Goal: Task Accomplishment & Management: Complete application form

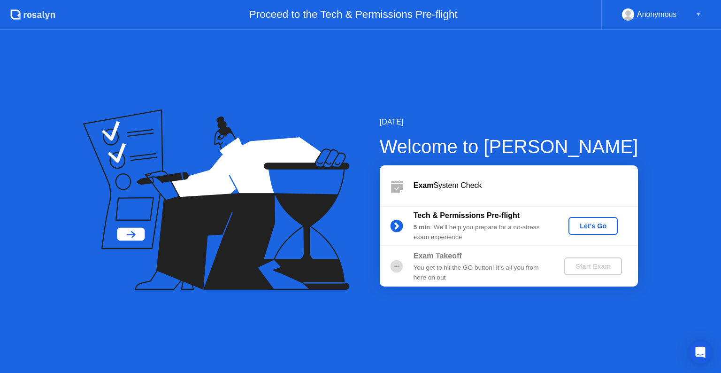
click at [599, 228] on div "Let's Go" at bounding box center [594, 226] width 42 height 8
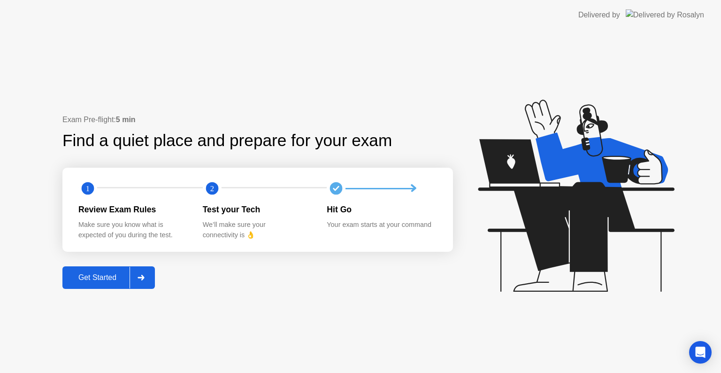
click at [125, 275] on div "Get Started" at bounding box center [97, 277] width 64 height 8
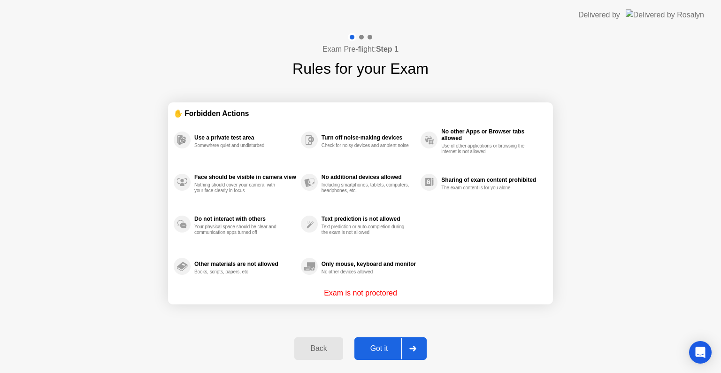
click at [412, 354] on div at bounding box center [413, 349] width 23 height 22
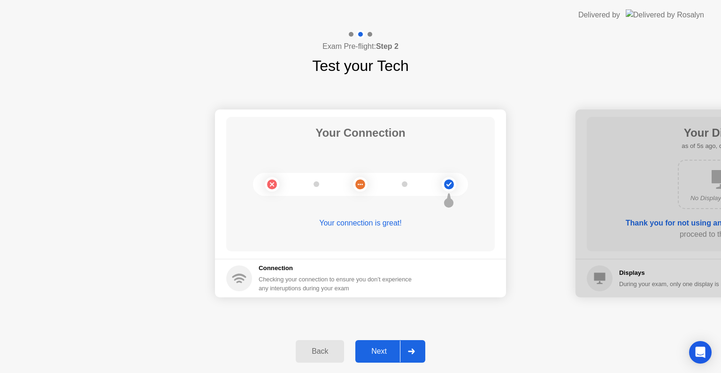
click at [378, 357] on button "Next" at bounding box center [391, 351] width 70 height 23
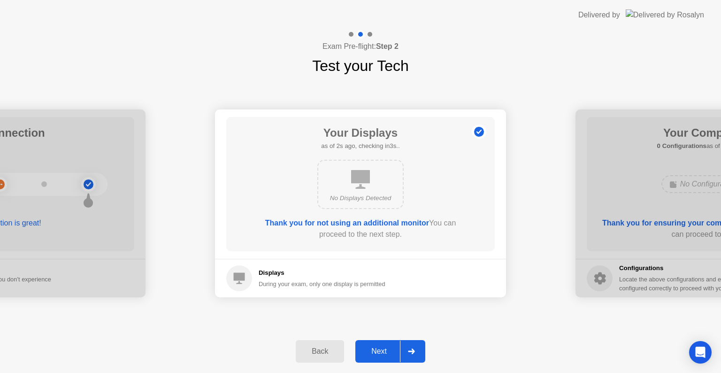
click at [397, 348] on div "Next" at bounding box center [379, 351] width 42 height 8
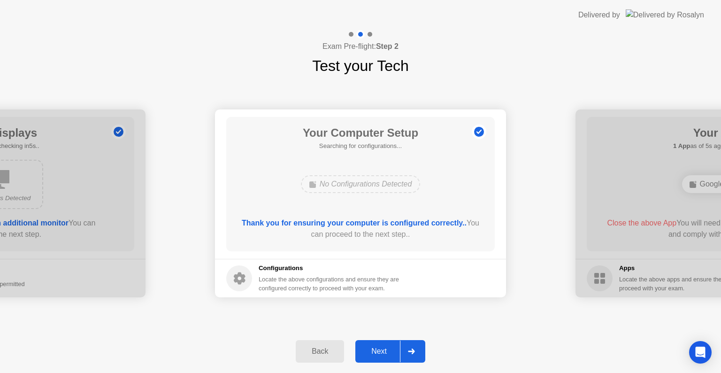
click at [408, 345] on div at bounding box center [411, 352] width 23 height 22
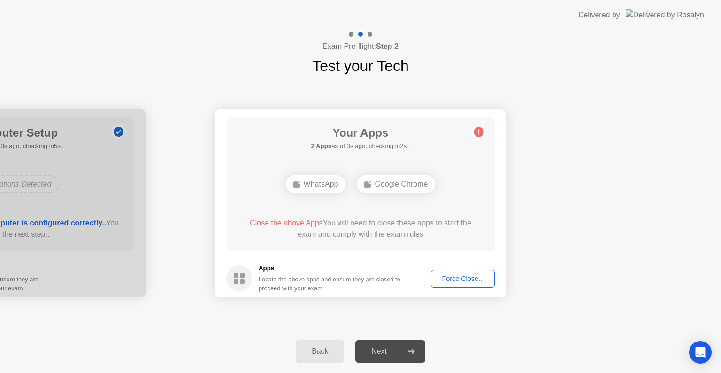
click at [472, 275] on div "Force Close..." at bounding box center [462, 279] width 57 height 8
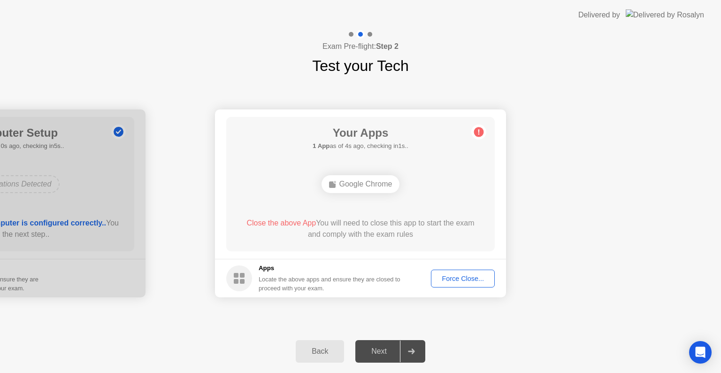
click at [456, 282] on div "Force Close..." at bounding box center [462, 279] width 57 height 8
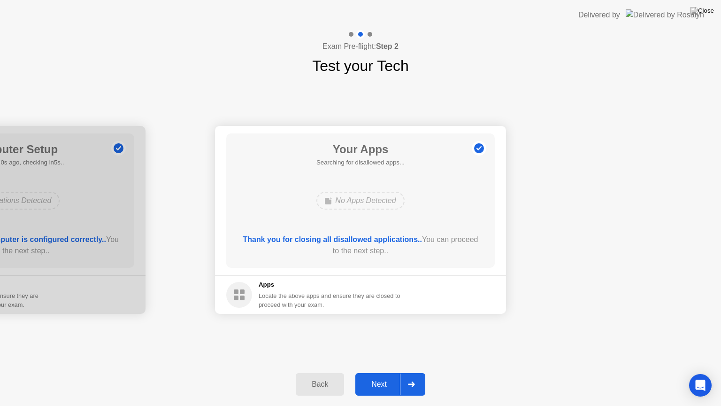
click at [383, 372] on div "Next" at bounding box center [379, 384] width 42 height 8
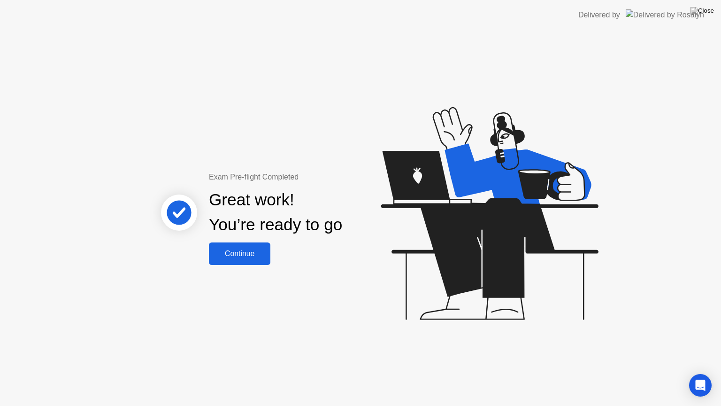
click at [241, 254] on div "Continue" at bounding box center [240, 253] width 56 height 8
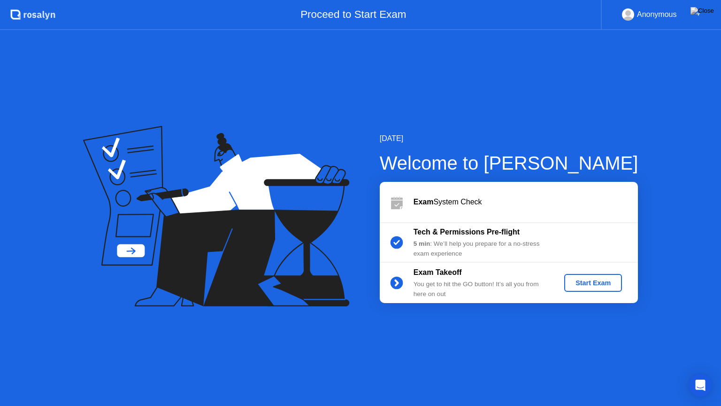
click at [592, 286] on div "Start Exam" at bounding box center [593, 283] width 50 height 8
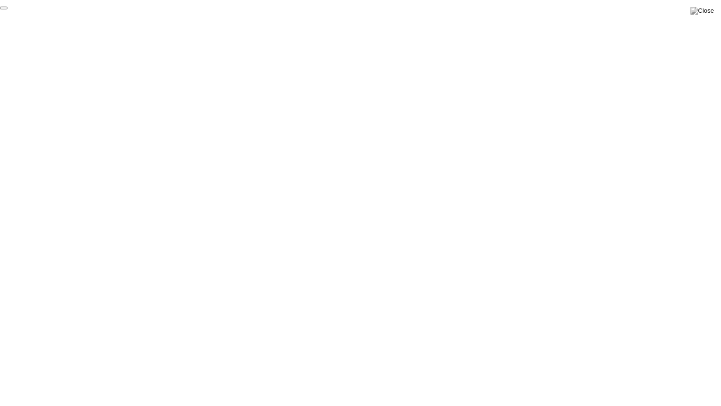
click div "End Proctoring Session"
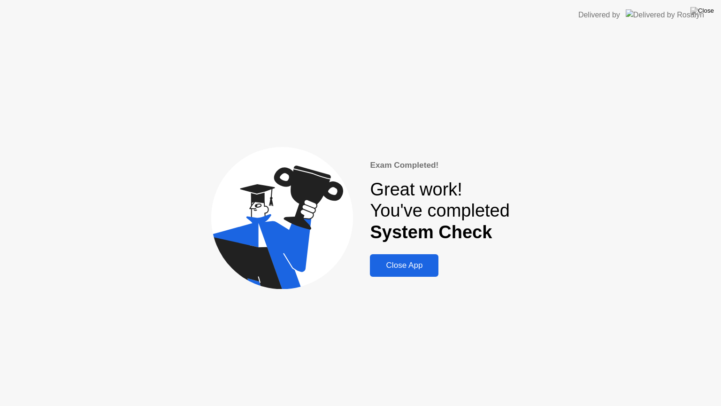
click at [408, 276] on button "Close App" at bounding box center [404, 265] width 69 height 23
